Goal: Transaction & Acquisition: Purchase product/service

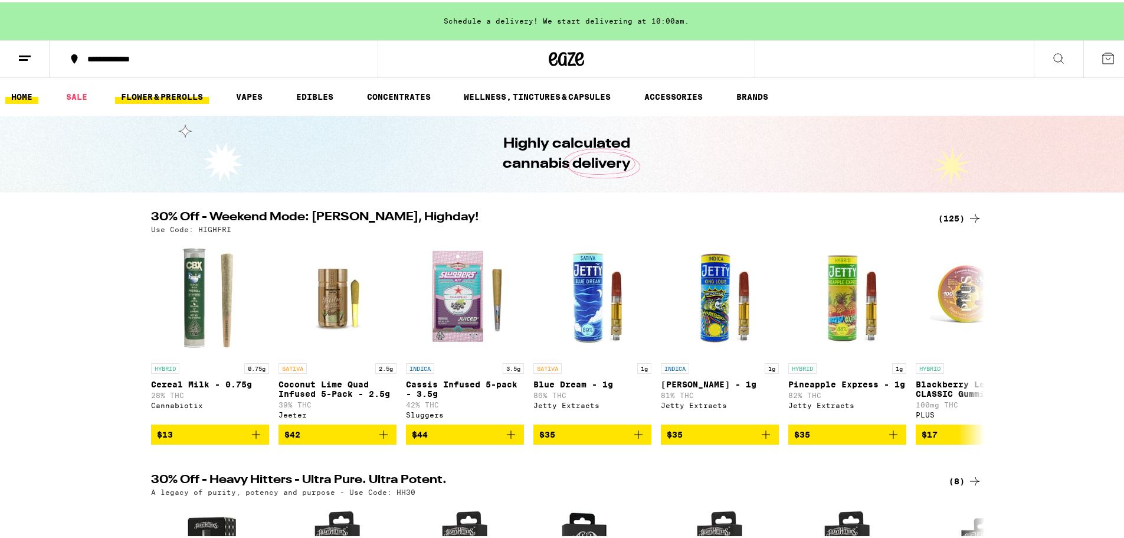
click at [161, 96] on link "FLOWER & PREROLLS" at bounding box center [162, 94] width 94 height 14
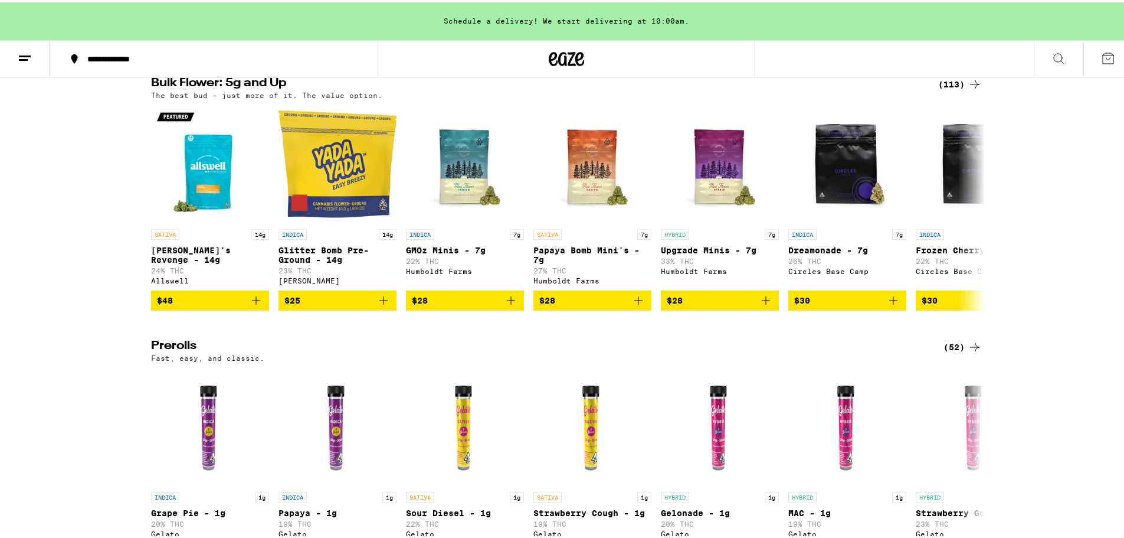
scroll to position [309, 0]
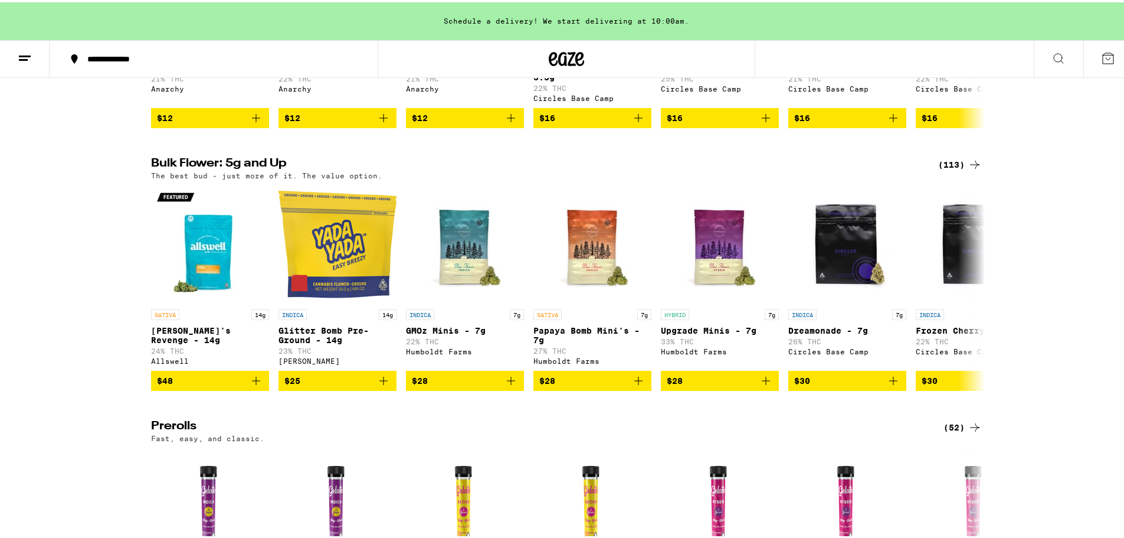
click at [237, 168] on h2 "Bulk Flower: 5g and Up" at bounding box center [537, 162] width 773 height 14
click at [955, 166] on div "(113)" at bounding box center [961, 162] width 44 height 14
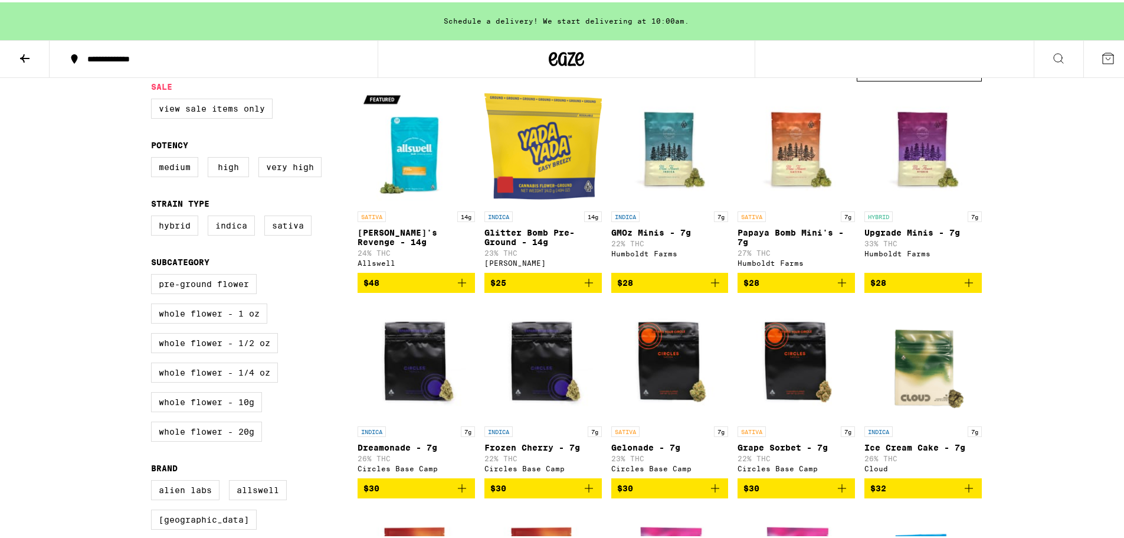
scroll to position [118, 0]
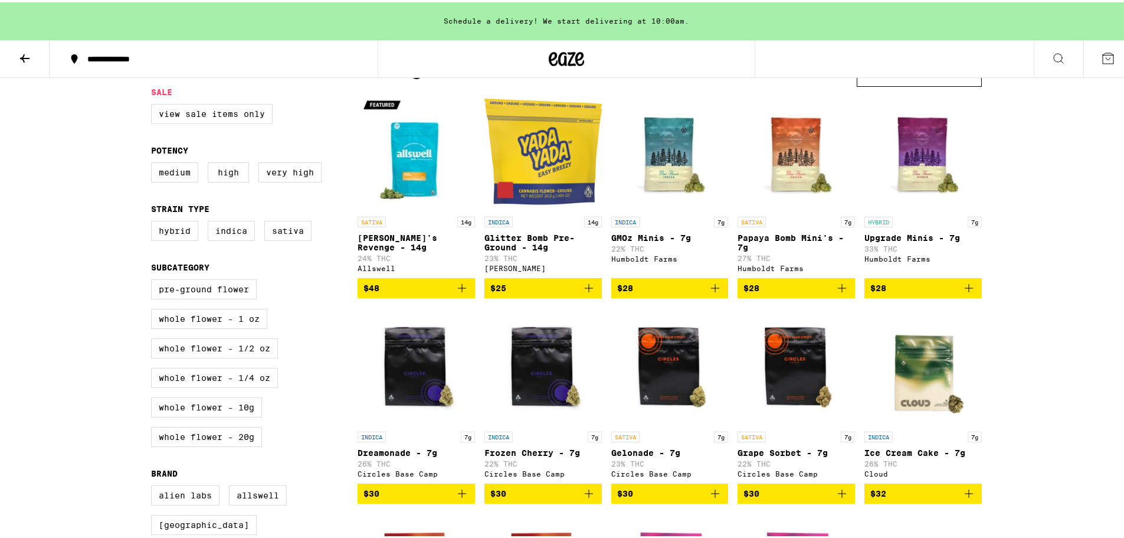
click at [239, 339] on div "Pre-ground Flower Whole Flower - 1 oz Whole Flower - 1/2 oz Whole Flower - 1/4 …" at bounding box center [254, 365] width 207 height 177
click at [238, 326] on label "Whole Flower - 1 oz" at bounding box center [209, 316] width 116 height 20
click at [154, 279] on input "Whole Flower - 1 oz" at bounding box center [153, 279] width 1 height 1
checkbox input "true"
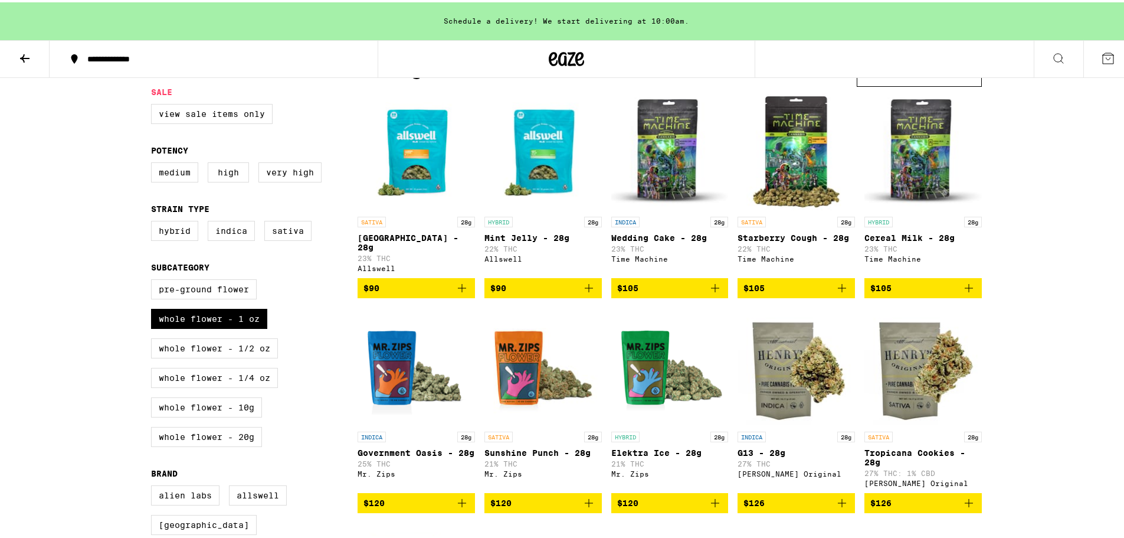
click at [191, 368] on div "Pre-ground Flower Whole Flower - 1 oz Whole Flower - 1/2 oz Whole Flower - 1/4 …" at bounding box center [254, 365] width 207 height 177
click at [192, 356] on label "Whole Flower - 1/2 oz" at bounding box center [214, 346] width 127 height 20
click at [154, 279] on input "Whole Flower - 1/2 oz" at bounding box center [153, 279] width 1 height 1
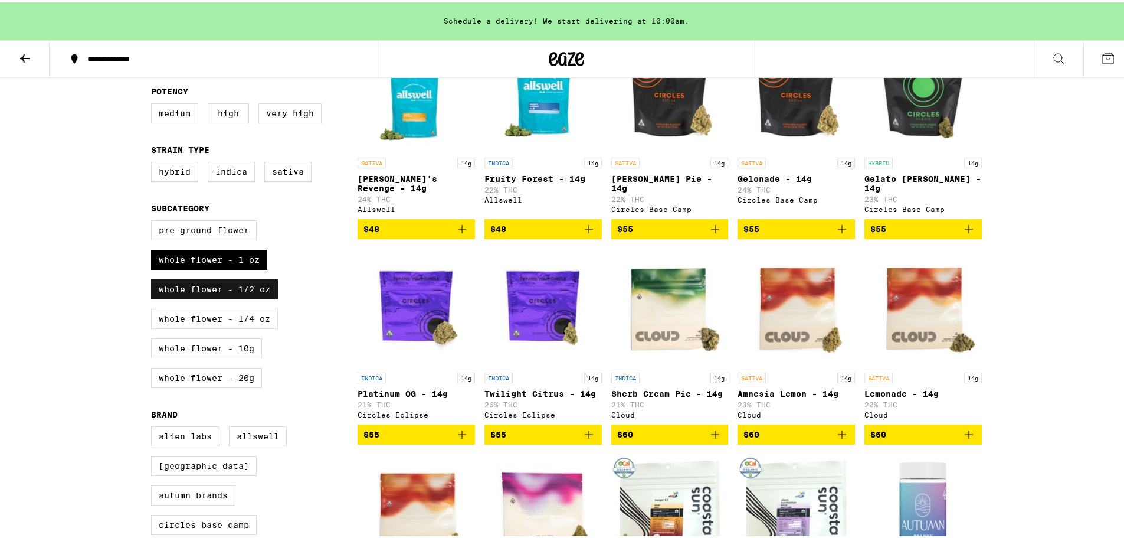
click at [220, 296] on label "Whole Flower - 1/2 oz" at bounding box center [214, 287] width 127 height 20
click at [154, 220] on input "Whole Flower - 1/2 oz" at bounding box center [153, 220] width 1 height 1
checkbox input "false"
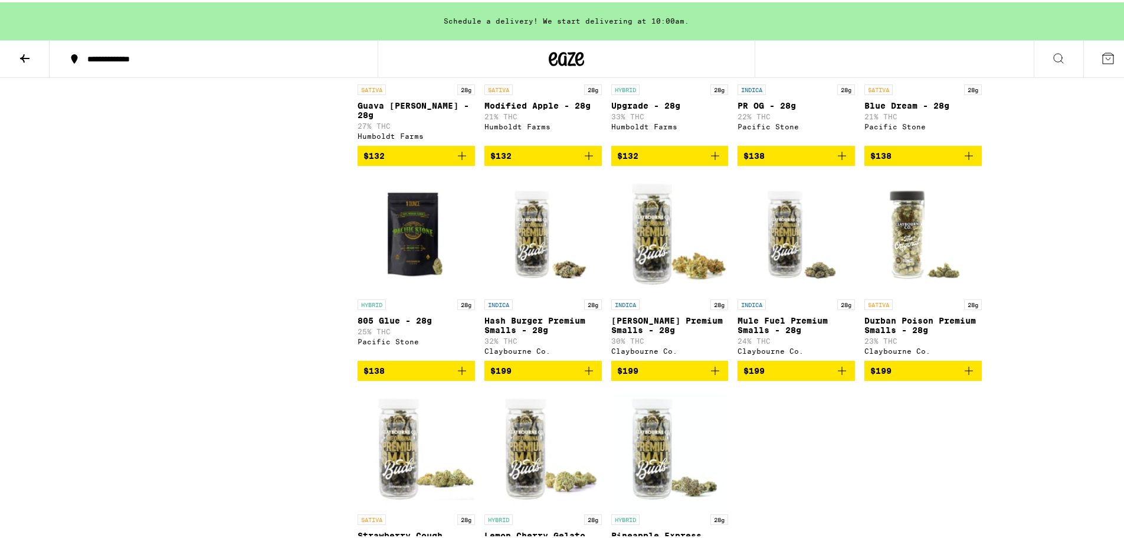
scroll to position [944, 0]
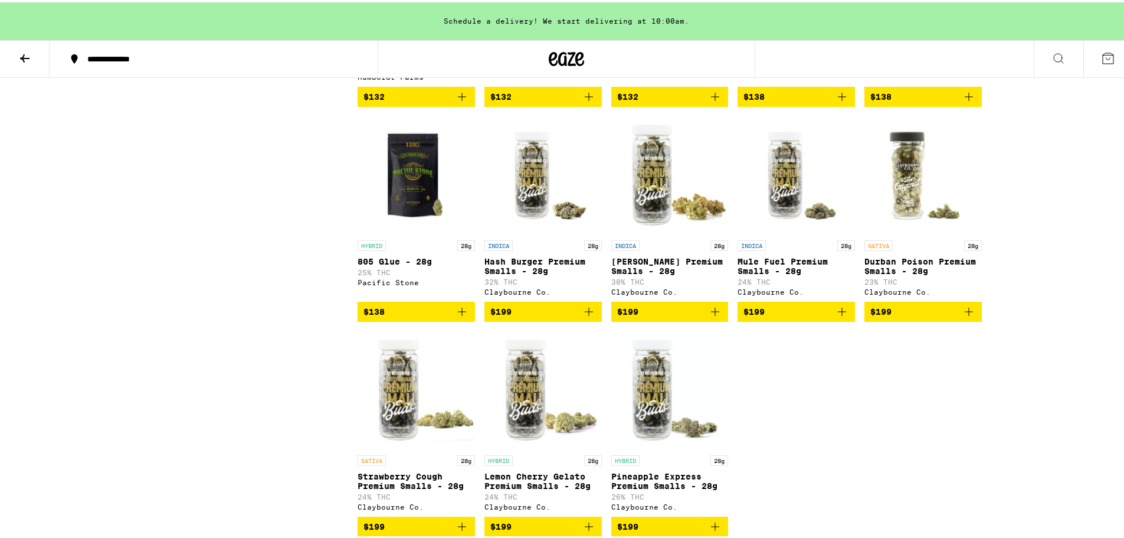
click at [531, 316] on span "$199" at bounding box center [544, 309] width 106 height 14
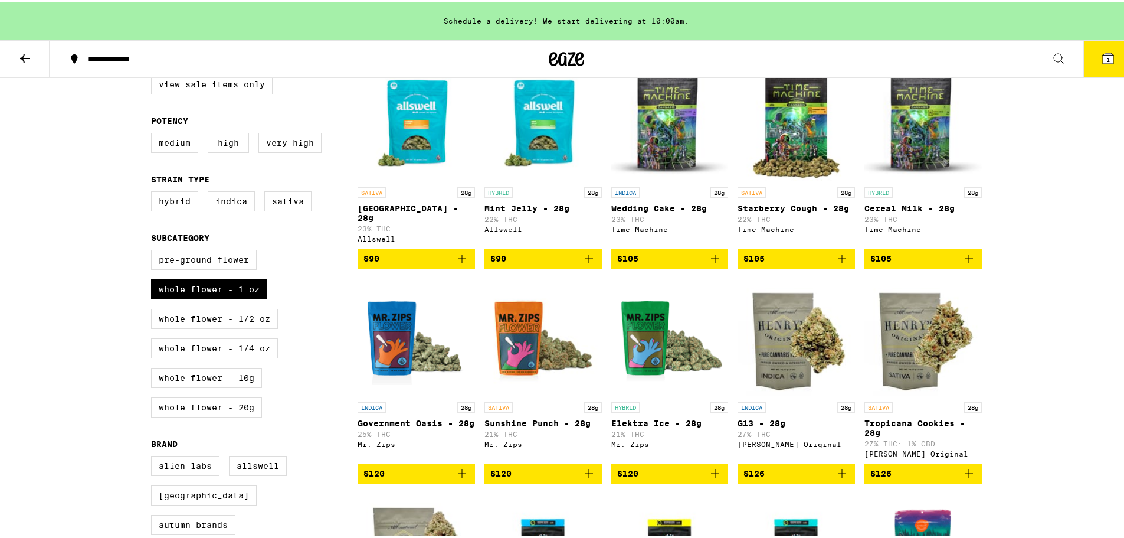
scroll to position [0, 0]
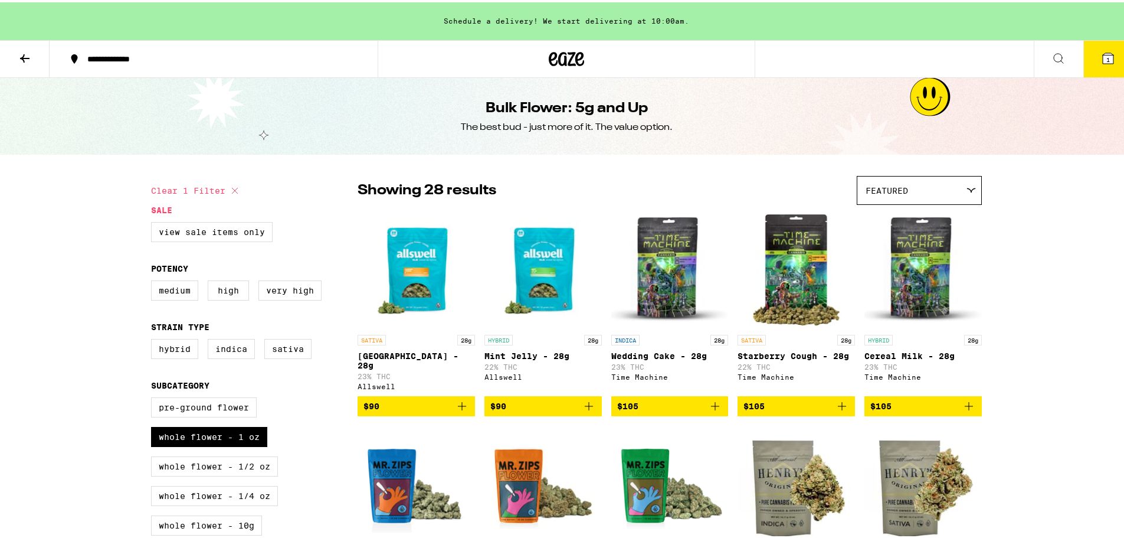
drag, startPoint x: 1009, startPoint y: 367, endPoint x: 1046, endPoint y: 165, distance: 205.3
click at [1097, 68] on button "1" at bounding box center [1109, 56] width 50 height 37
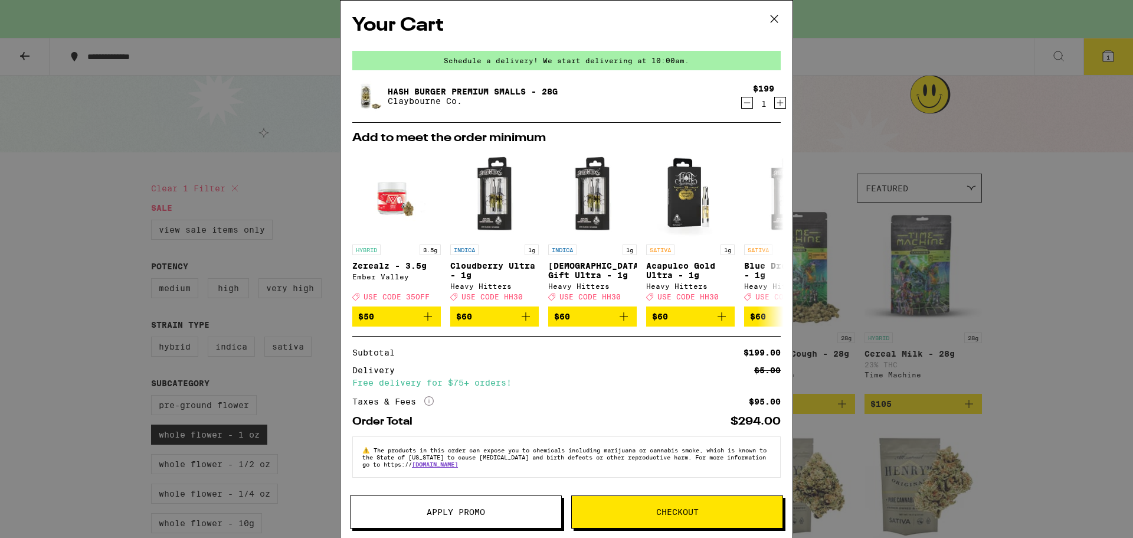
click at [1034, 311] on div "Your Cart Schedule a delivery! We start delivering at 10:00am. Hash Burger Prem…" at bounding box center [566, 269] width 1133 height 538
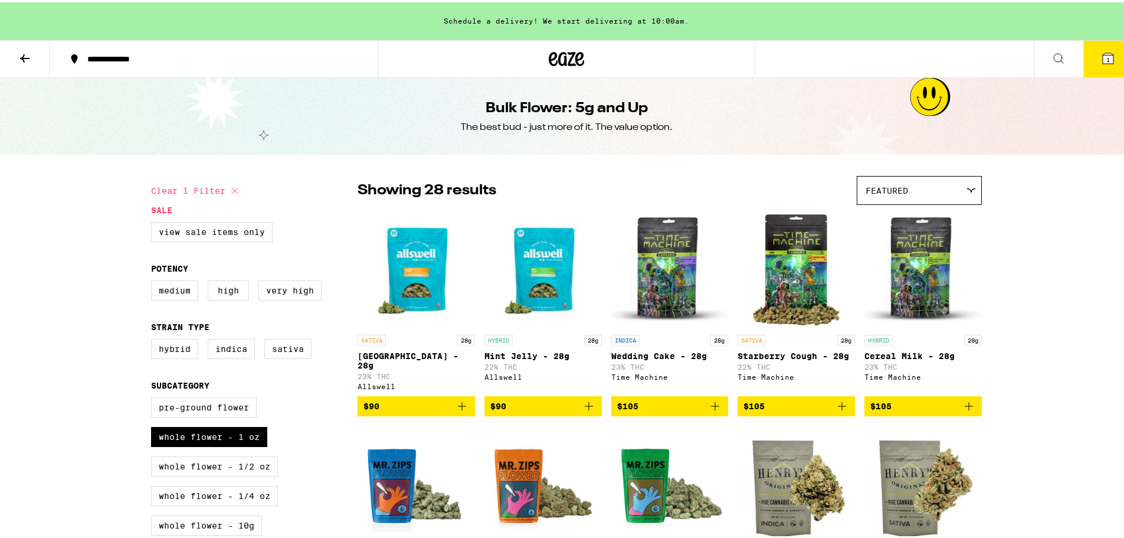
click at [558, 50] on icon at bounding box center [566, 56] width 35 height 21
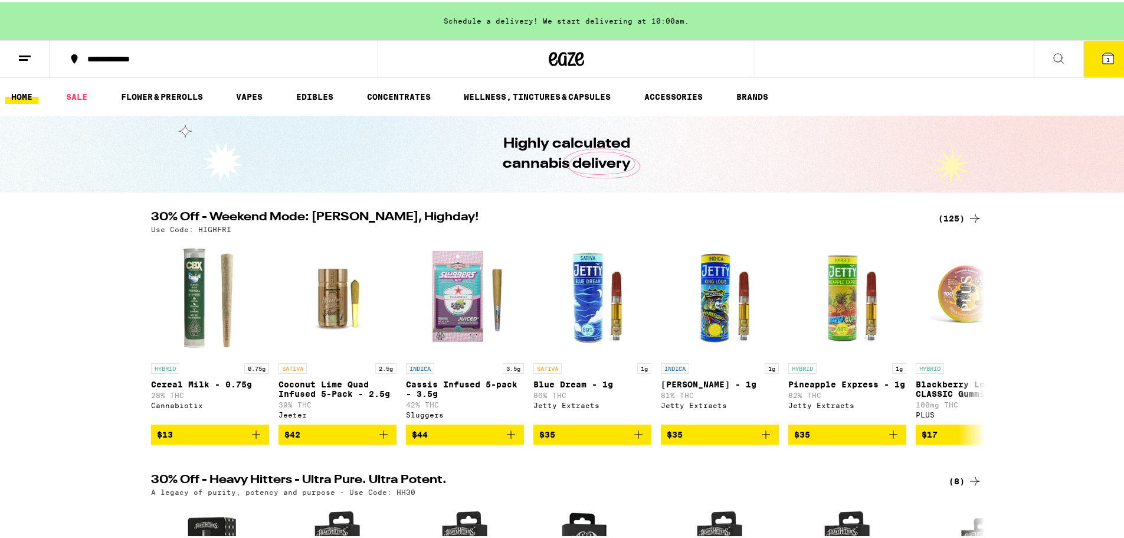
click at [139, 60] on div "**********" at bounding box center [219, 57] width 276 height 8
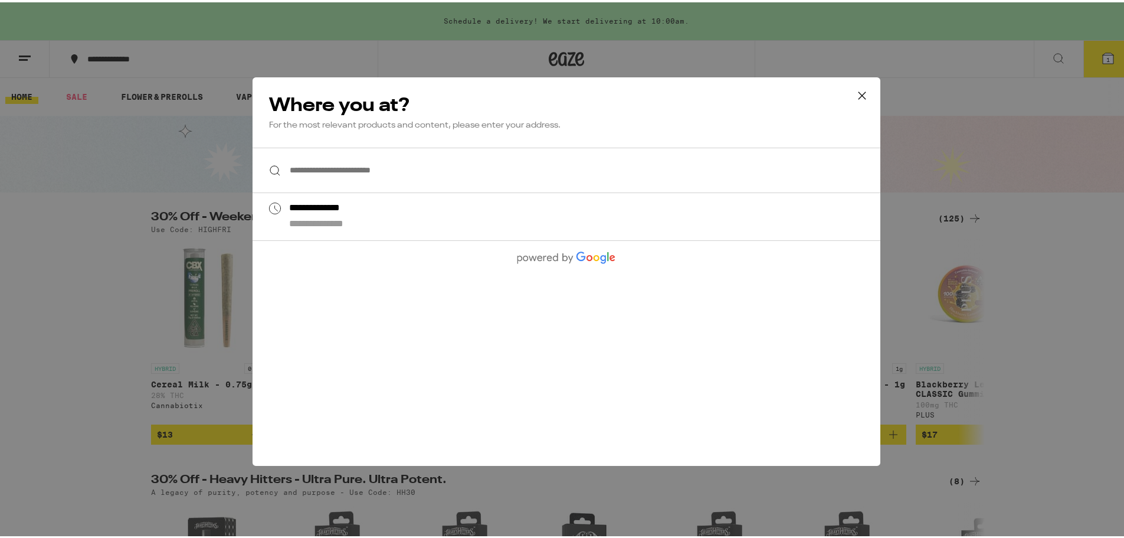
click at [349, 165] on input "**********" at bounding box center [567, 167] width 628 height 45
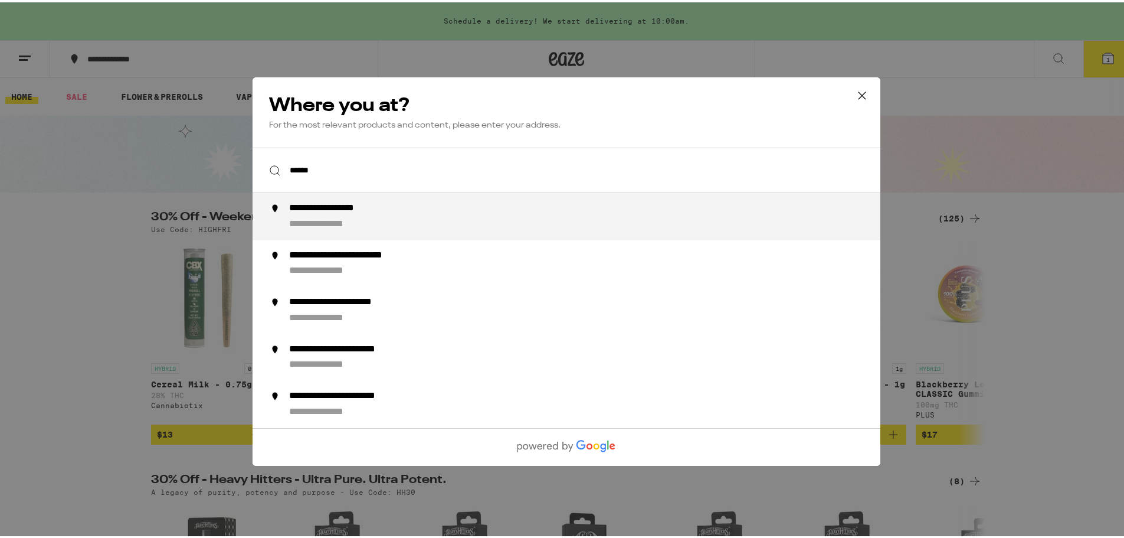
click at [357, 198] on li "**********" at bounding box center [567, 214] width 628 height 47
type input "**********"
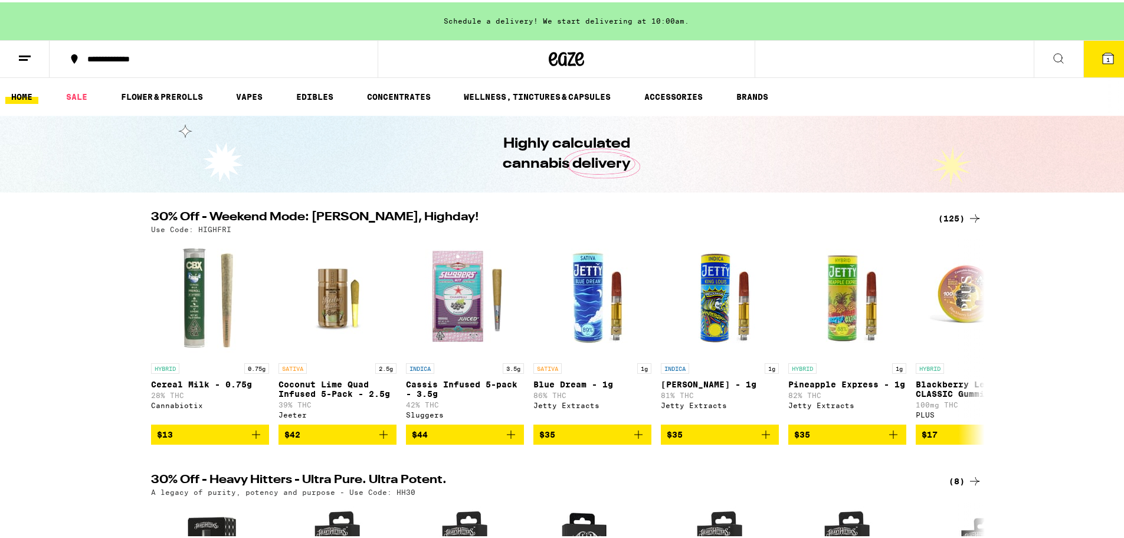
drag, startPoint x: 125, startPoint y: 228, endPoint x: 139, endPoint y: 51, distance: 178.2
click at [259, 93] on link "VAPES" at bounding box center [249, 94] width 38 height 14
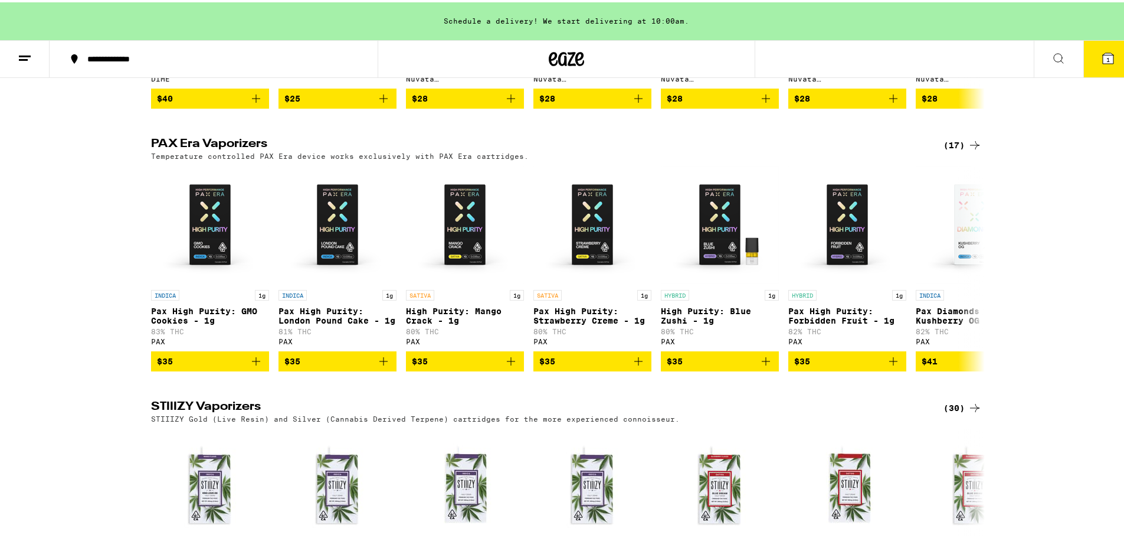
scroll to position [708, 0]
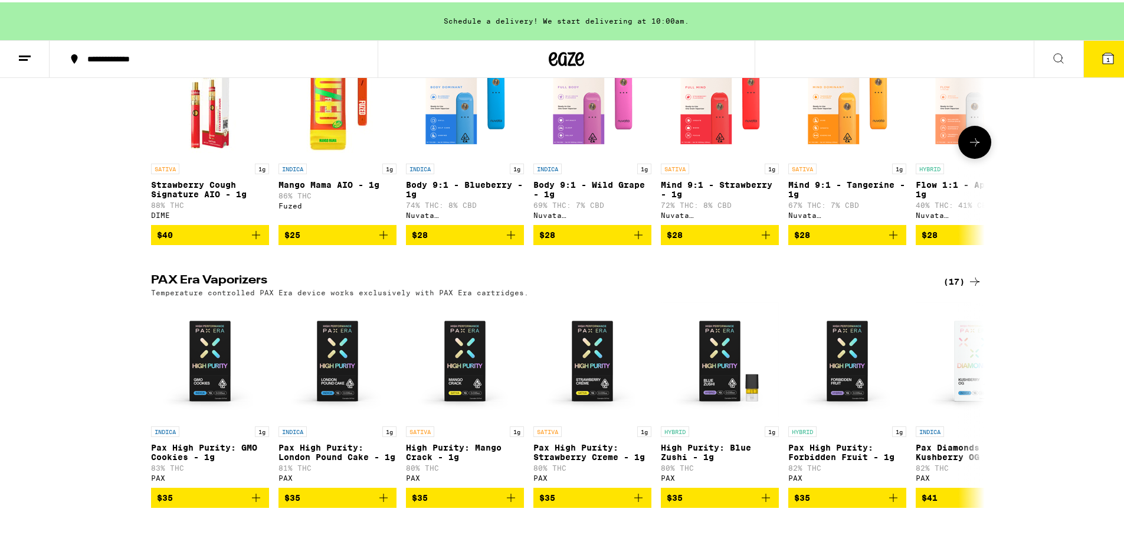
click at [151, 217] on div "DIME" at bounding box center [210, 213] width 118 height 8
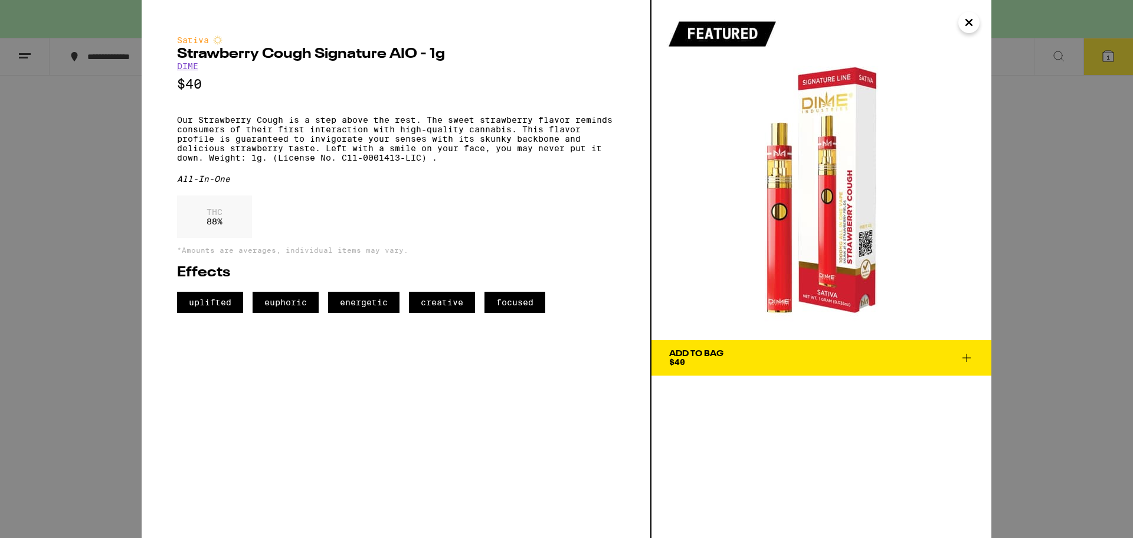
click at [94, 234] on div "Sativa Strawberry Cough Signature AIO - 1g DIME $40 Our Strawberry Cough is a s…" at bounding box center [566, 269] width 1133 height 538
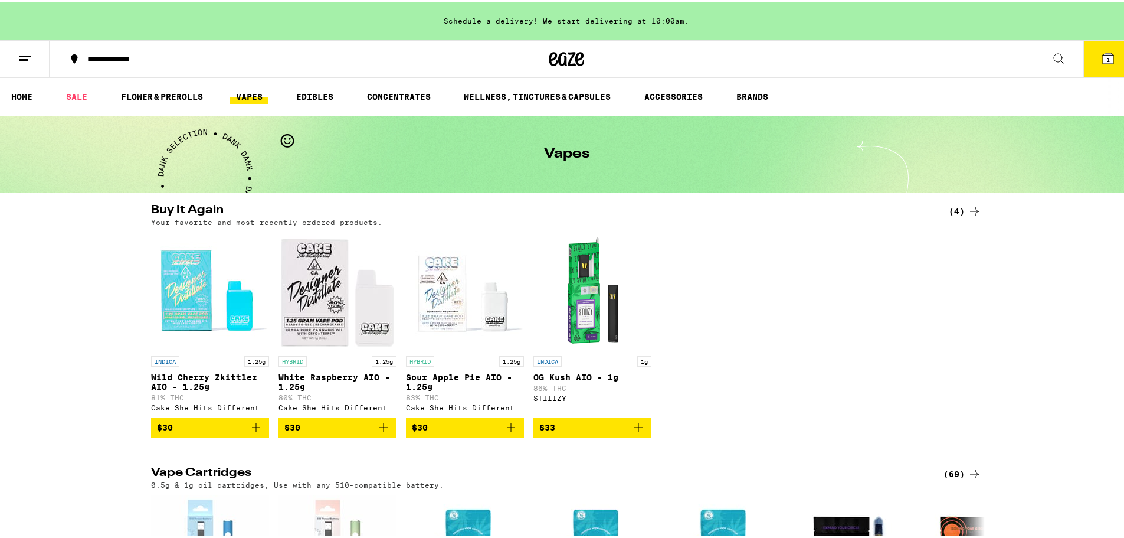
drag, startPoint x: 50, startPoint y: 324, endPoint x: 45, endPoint y: 188, distance: 135.8
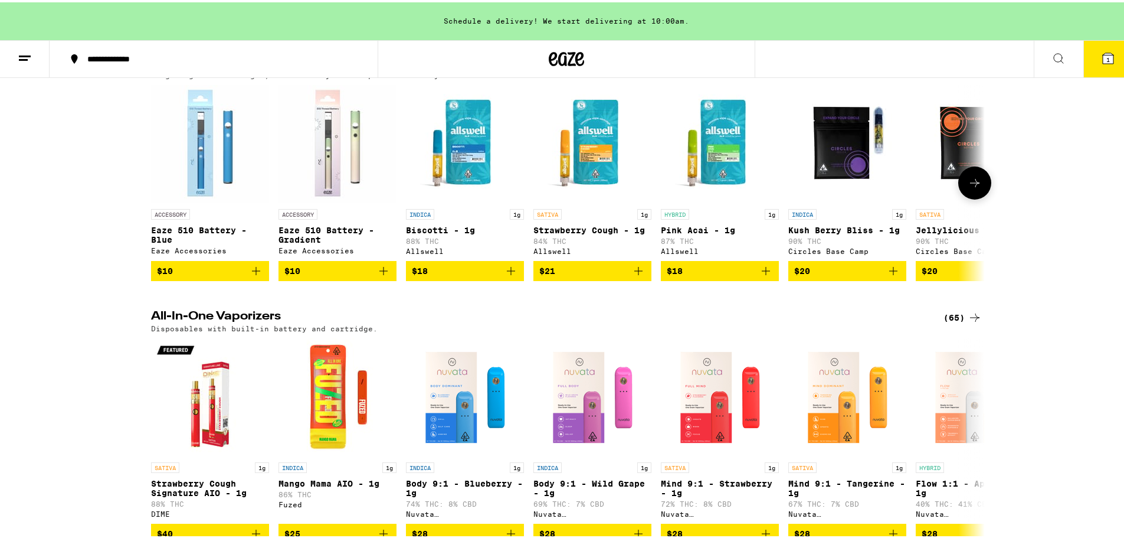
scroll to position [413, 0]
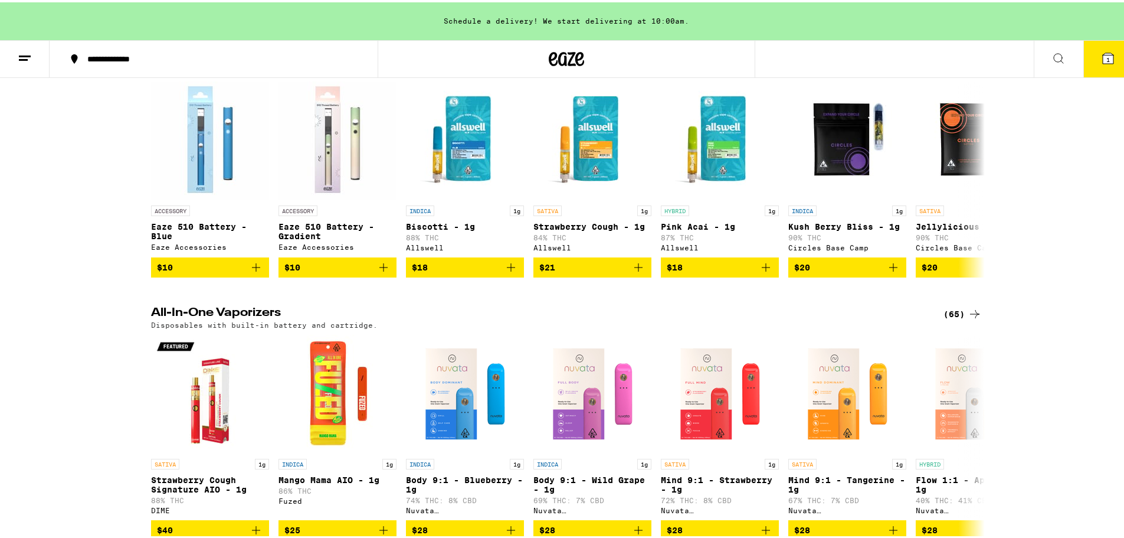
click at [957, 319] on div "(65)" at bounding box center [963, 312] width 38 height 14
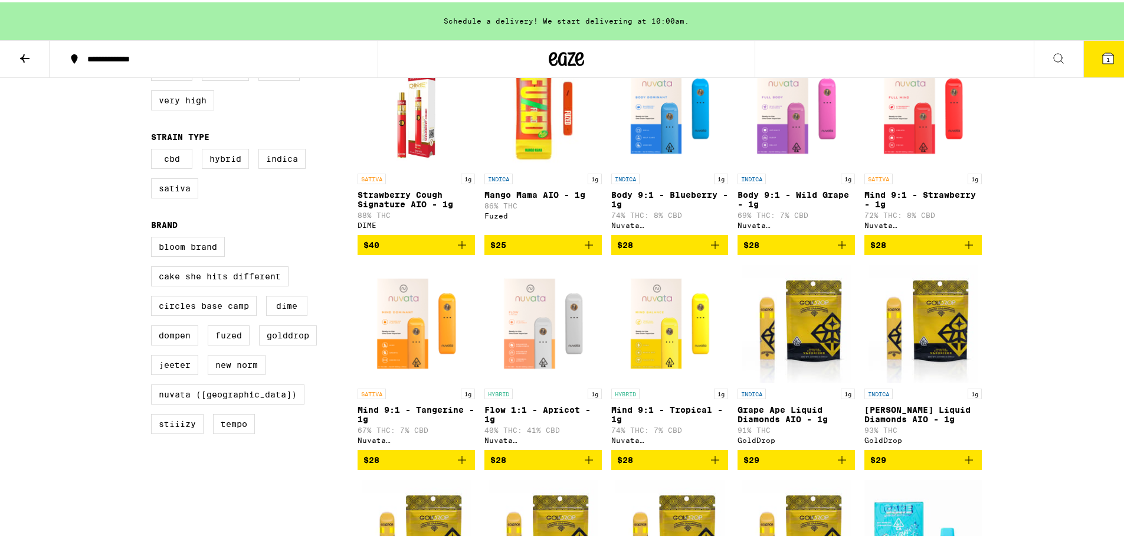
scroll to position [118, 0]
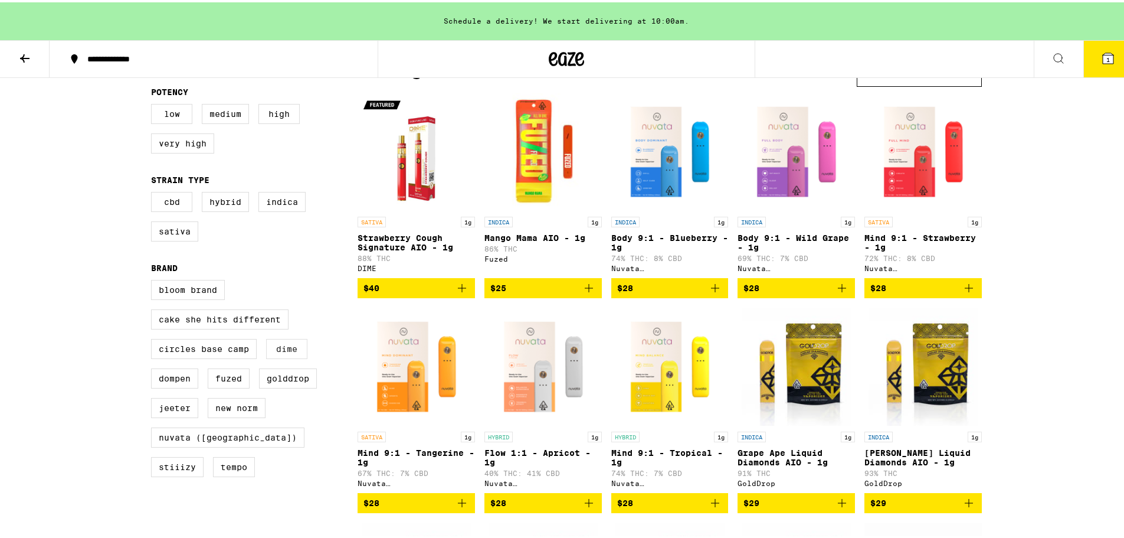
click at [269, 357] on label "DIME" at bounding box center [286, 346] width 41 height 20
click at [154, 280] on input "DIME" at bounding box center [153, 279] width 1 height 1
checkbox input "true"
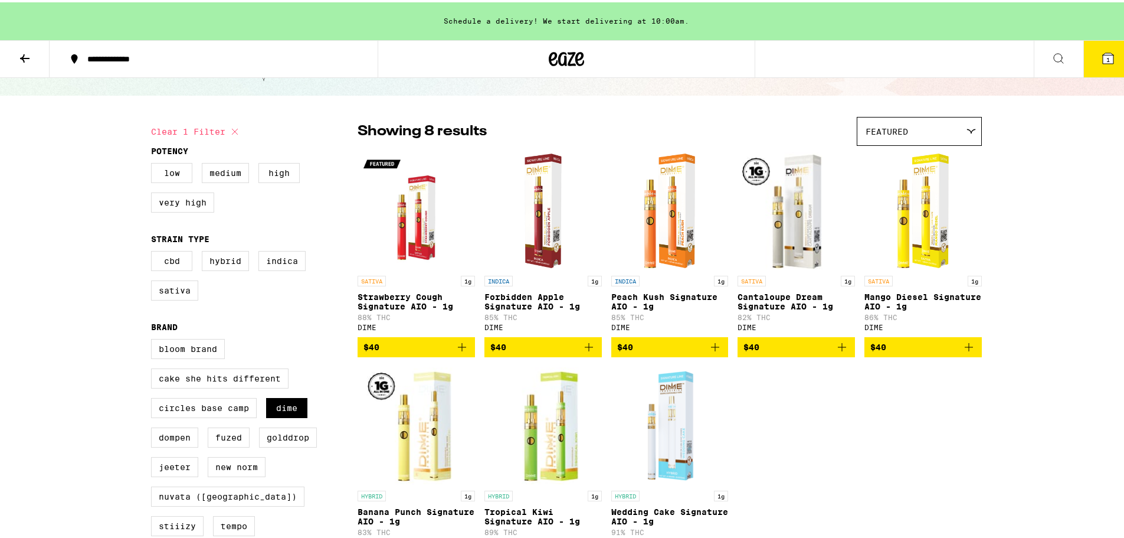
scroll to position [118, 0]
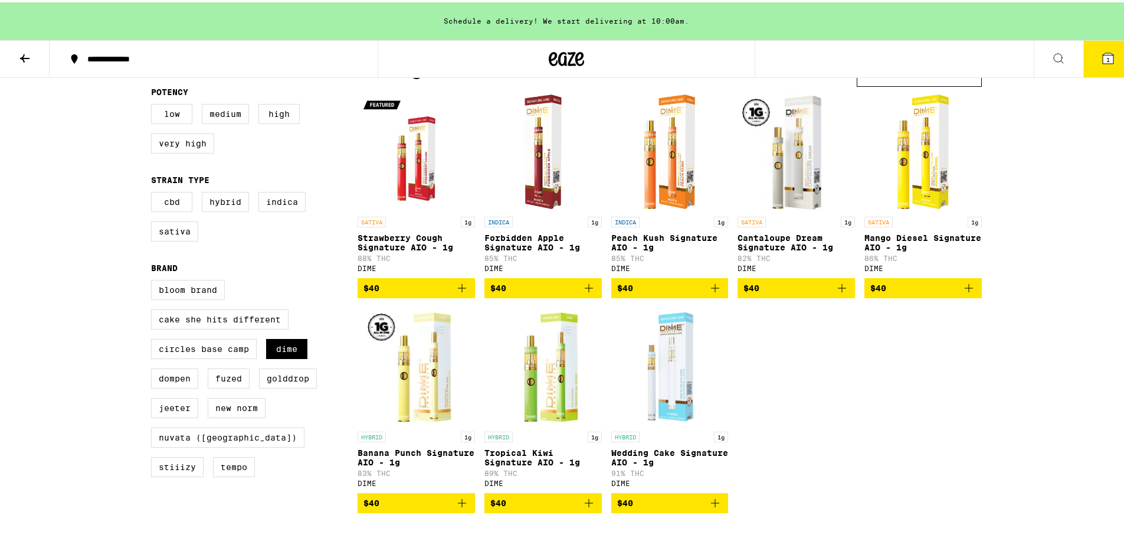
click at [542, 242] on p "Forbidden Apple Signature AIO - 1g" at bounding box center [543, 240] width 117 height 19
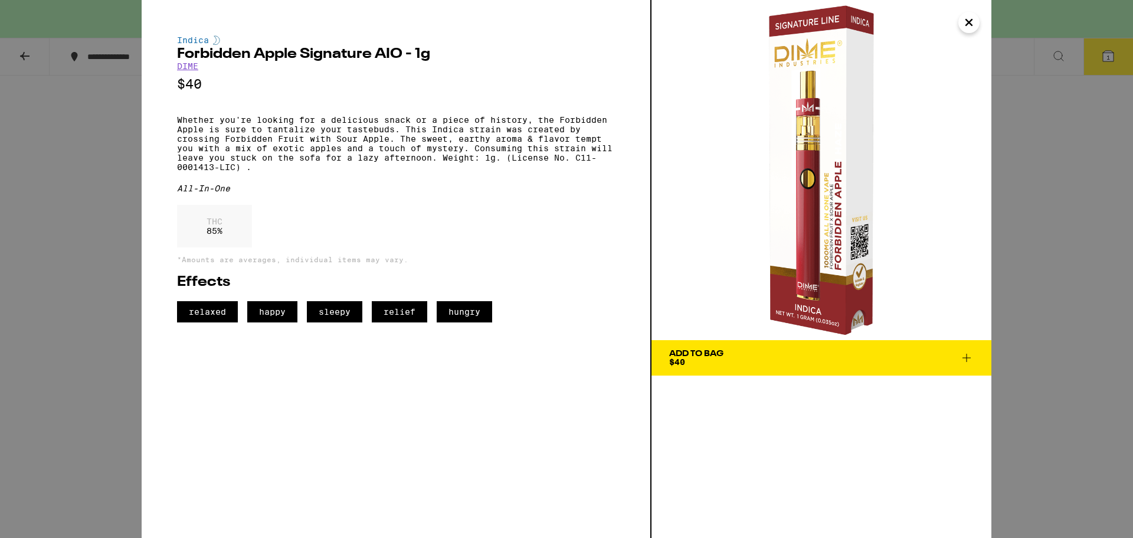
click at [73, 206] on div "Indica Forbidden Apple Signature AIO - 1g DIME $40 Whether you're looking for a…" at bounding box center [566, 269] width 1133 height 538
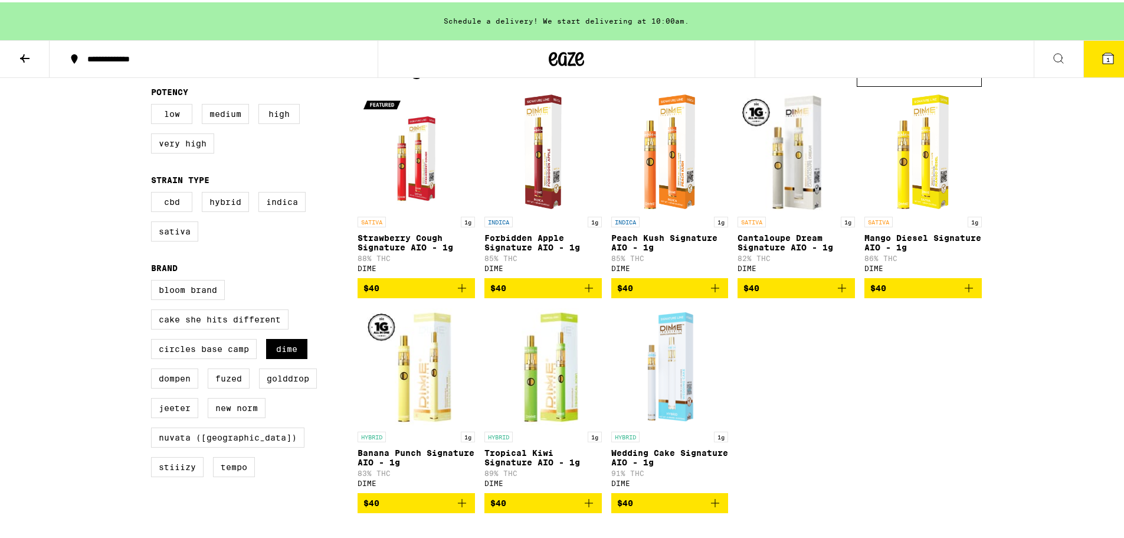
click at [674, 178] on img "Open page for Peach Kush Signature AIO - 1g from DIME" at bounding box center [670, 149] width 67 height 118
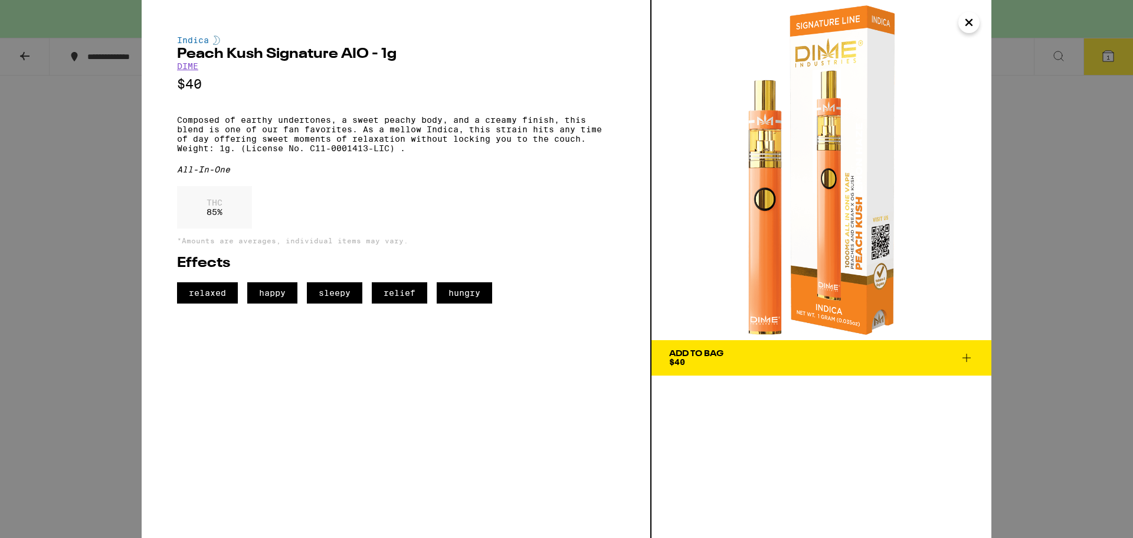
click at [143, 155] on div "Indica Peach Kush Signature AIO - 1g DIME $40 Composed of earthy undertones, a …" at bounding box center [397, 269] width 510 height 538
click at [123, 136] on div "Indica Peach Kush Signature AIO - 1g DIME $40 Composed of earthy undertones, a …" at bounding box center [566, 269] width 1133 height 538
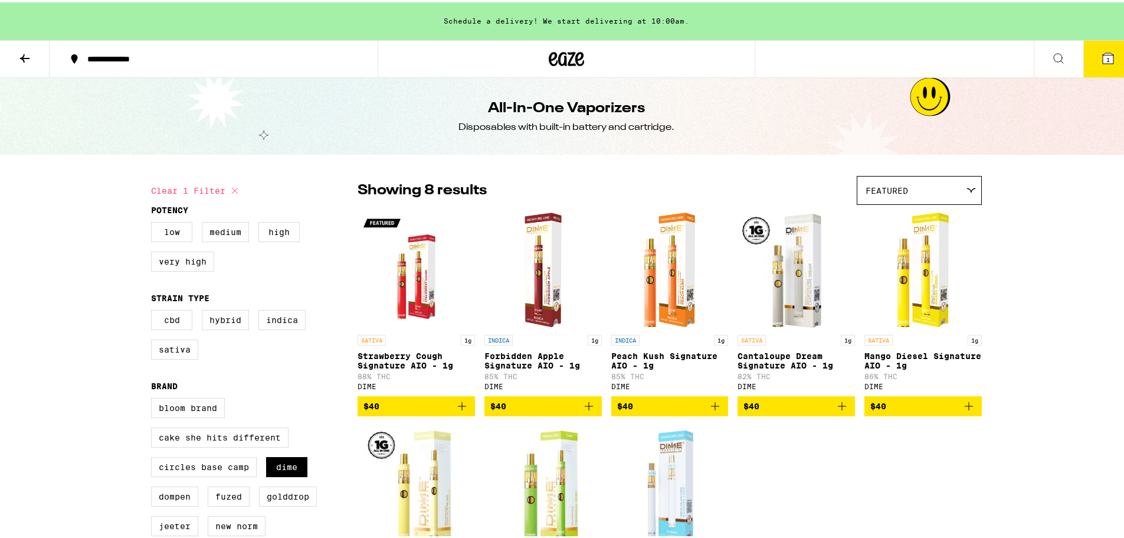
click at [549, 60] on icon at bounding box center [566, 56] width 35 height 21
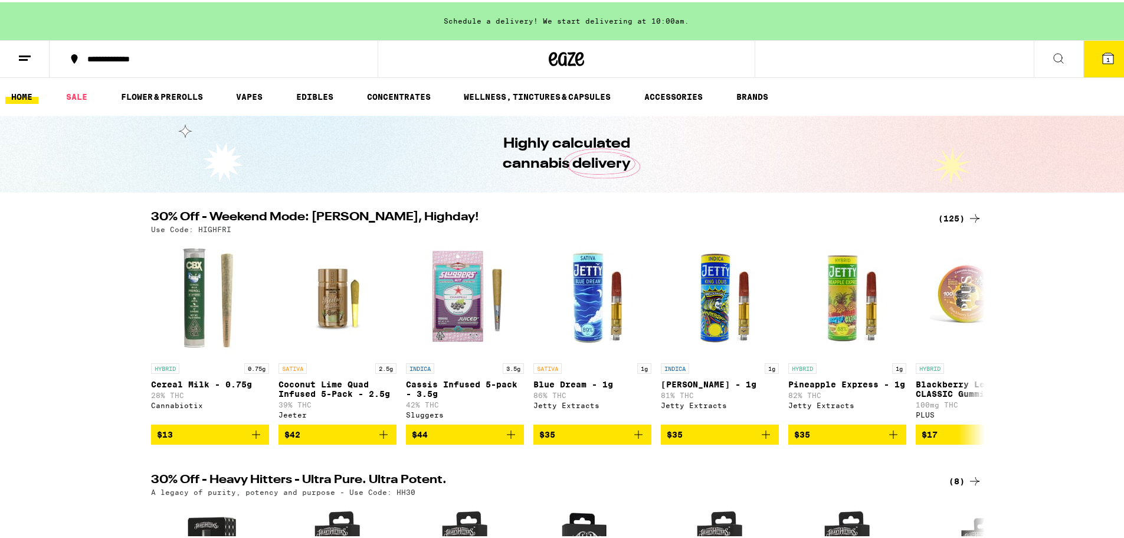
drag, startPoint x: 107, startPoint y: 320, endPoint x: 79, endPoint y: 129, distance: 193.3
